Goal: Find specific page/section: Find specific page/section

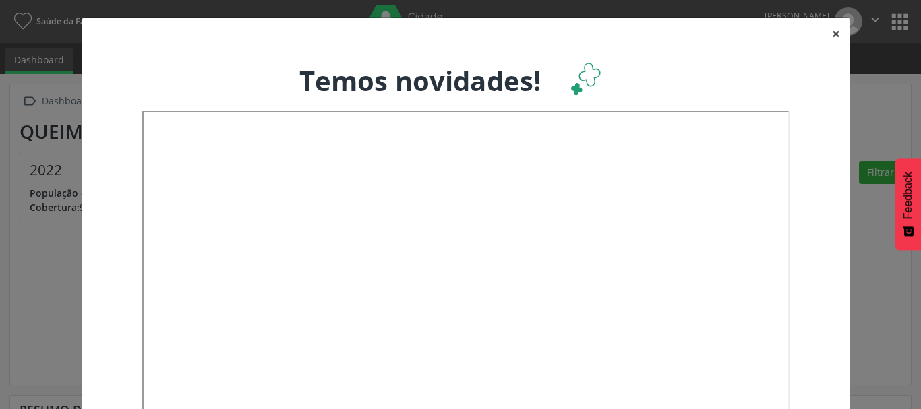
click at [832, 33] on button "×" at bounding box center [836, 34] width 27 height 33
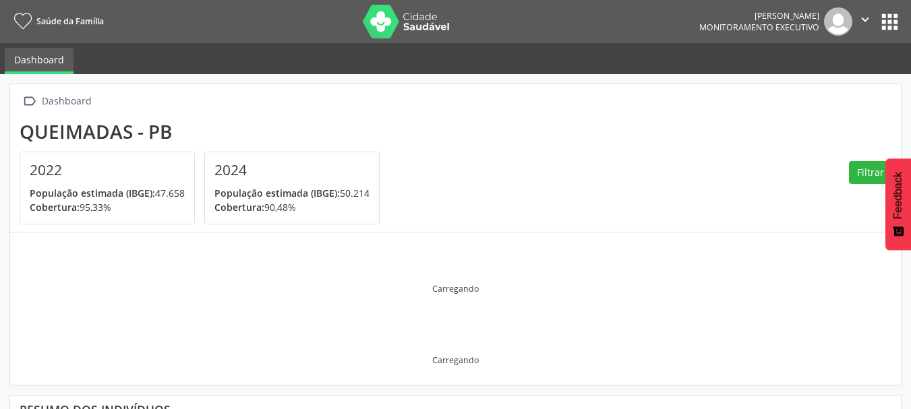
click at [892, 22] on button "apps" at bounding box center [890, 22] width 24 height 24
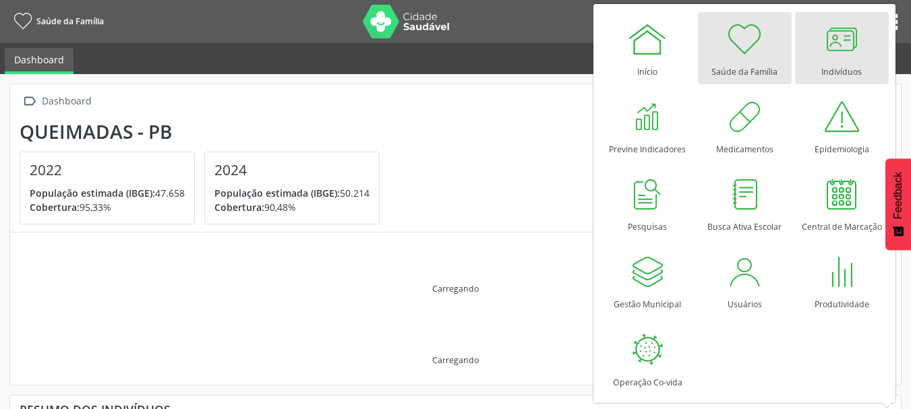
click at [863, 55] on link "Indivíduos" at bounding box center [842, 48] width 94 height 72
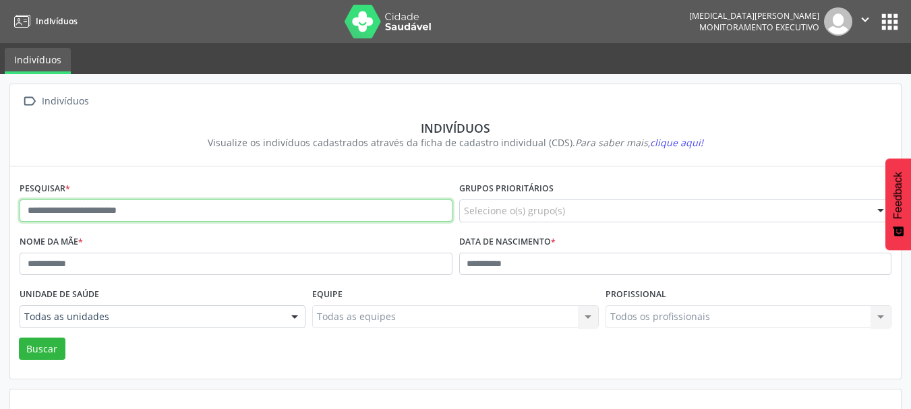
click at [380, 206] on input "text" at bounding box center [236, 211] width 433 height 23
type input "**********"
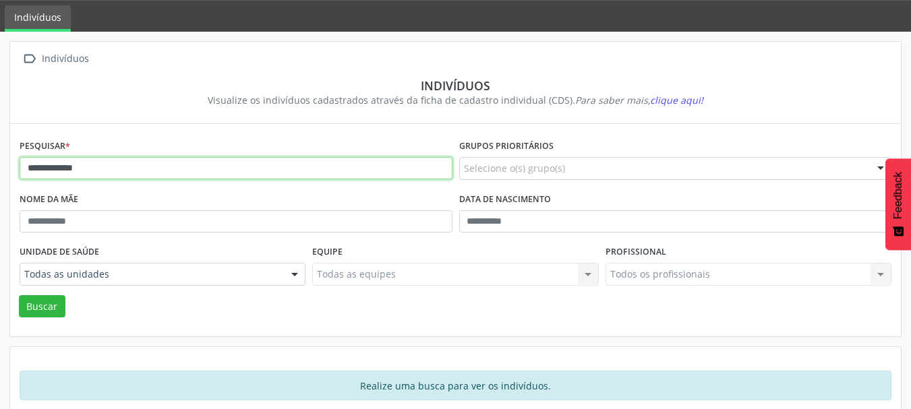
scroll to position [63, 0]
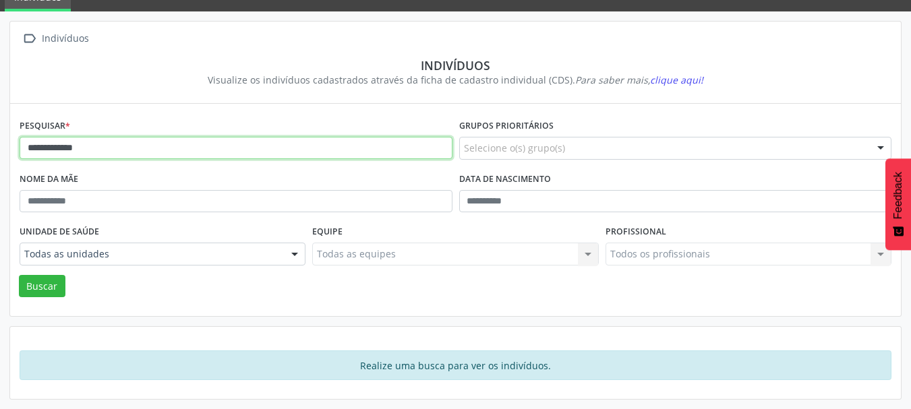
click at [19, 275] on button "Buscar" at bounding box center [42, 286] width 47 height 23
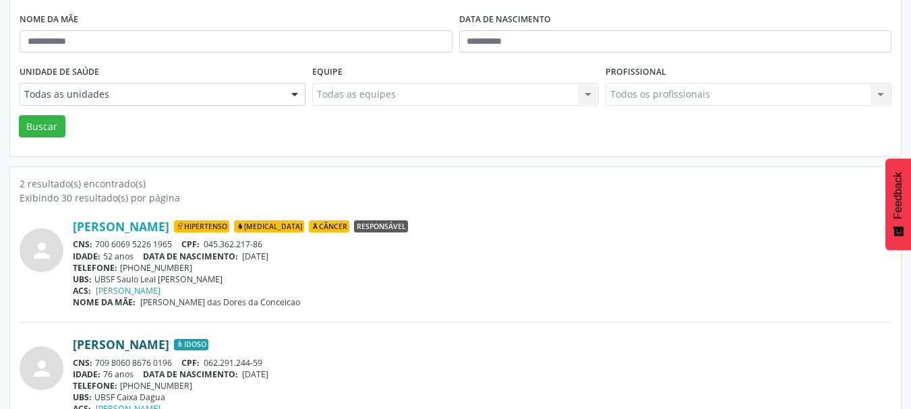
scroll to position [260, 0]
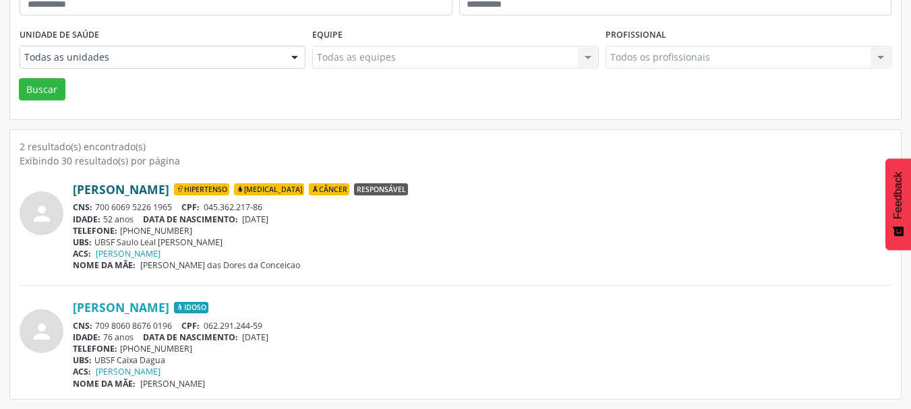
click at [168, 190] on link "Maria Dominga da Silva" at bounding box center [121, 189] width 96 height 15
